Goal: Register for event/course

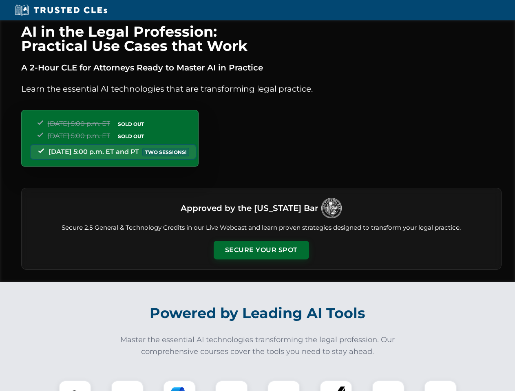
click at [261, 250] on button "Secure Your Spot" at bounding box center [261, 250] width 95 height 19
click at [75, 386] on img at bounding box center [75, 397] width 24 height 24
